Goal: Task Accomplishment & Management: Complete application form

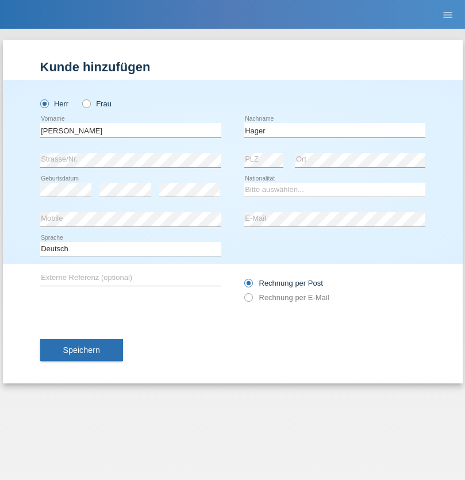
type input "Hager"
select select "CH"
radio input "true"
click at [131, 130] on input "text" at bounding box center [130, 130] width 181 height 14
type input "Cristian Samuel"
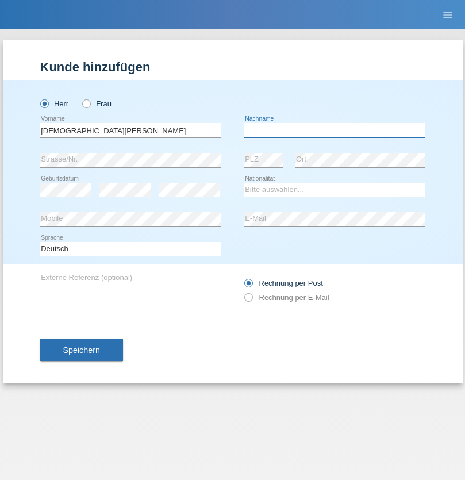
click at [335, 130] on input "text" at bounding box center [334, 130] width 181 height 14
type input "Grancea"
select select "RO"
select select "C"
select select "02"
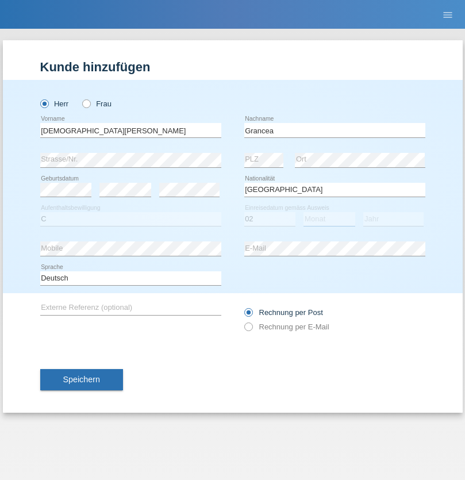
select select "12"
select select "2021"
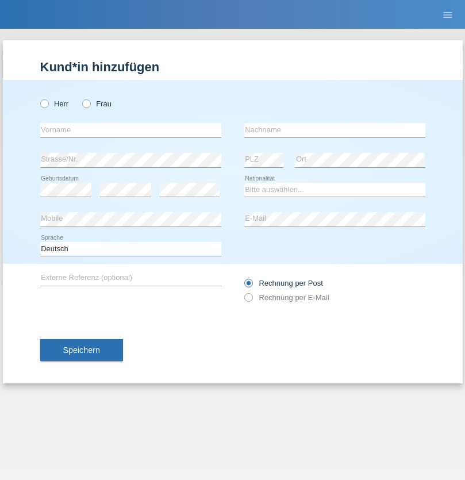
radio input "true"
click at [131, 130] on input "text" at bounding box center [130, 130] width 181 height 14
type input "[PERSON_NAME]"
click at [335, 130] on input "text" at bounding box center [334, 130] width 181 height 14
type input "Hager"
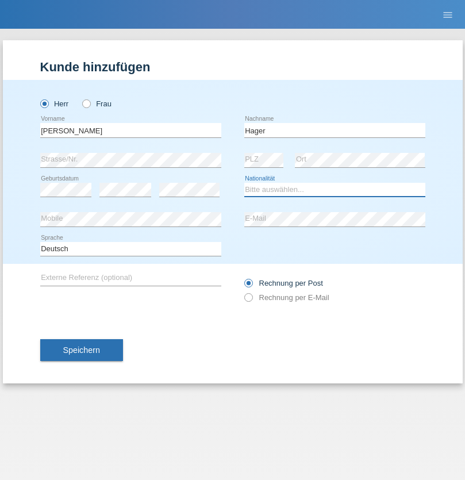
select select "CH"
